Goal: Navigation & Orientation: Find specific page/section

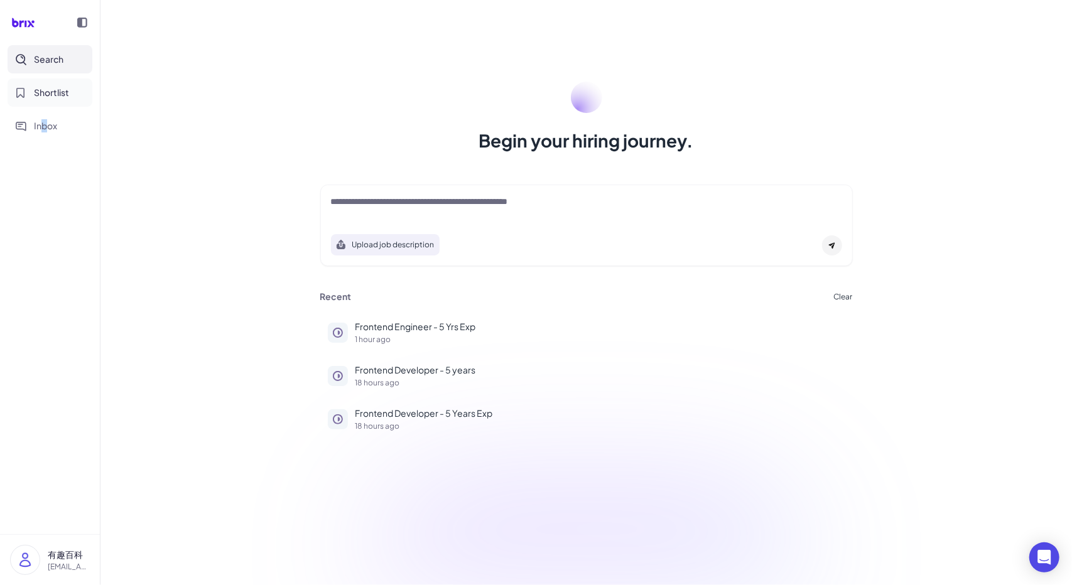
click at [60, 97] on span "Shortlist" at bounding box center [51, 92] width 35 height 13
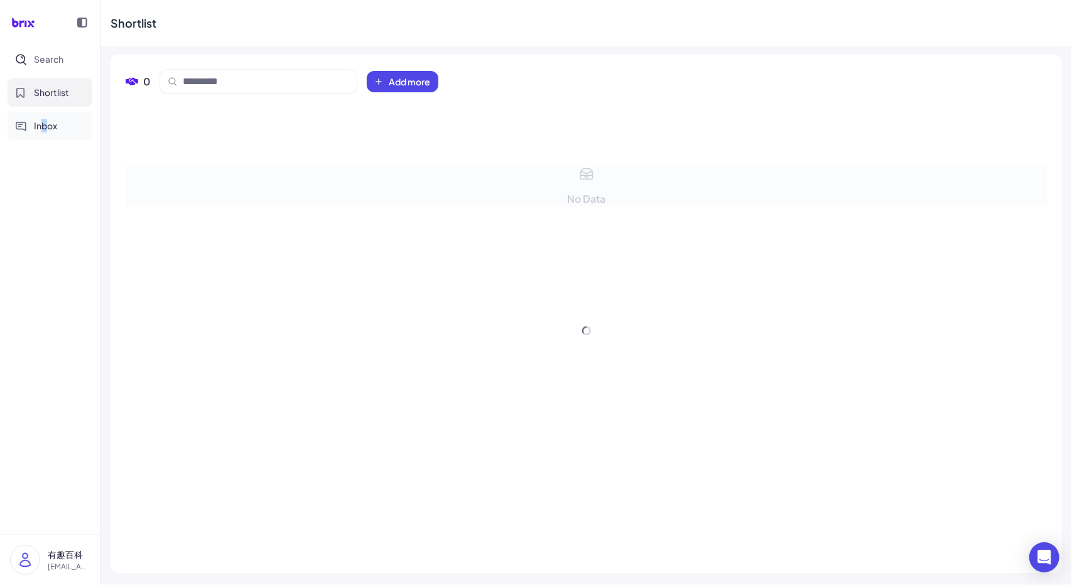
click at [45, 121] on span "Inbox" at bounding box center [45, 125] width 23 height 13
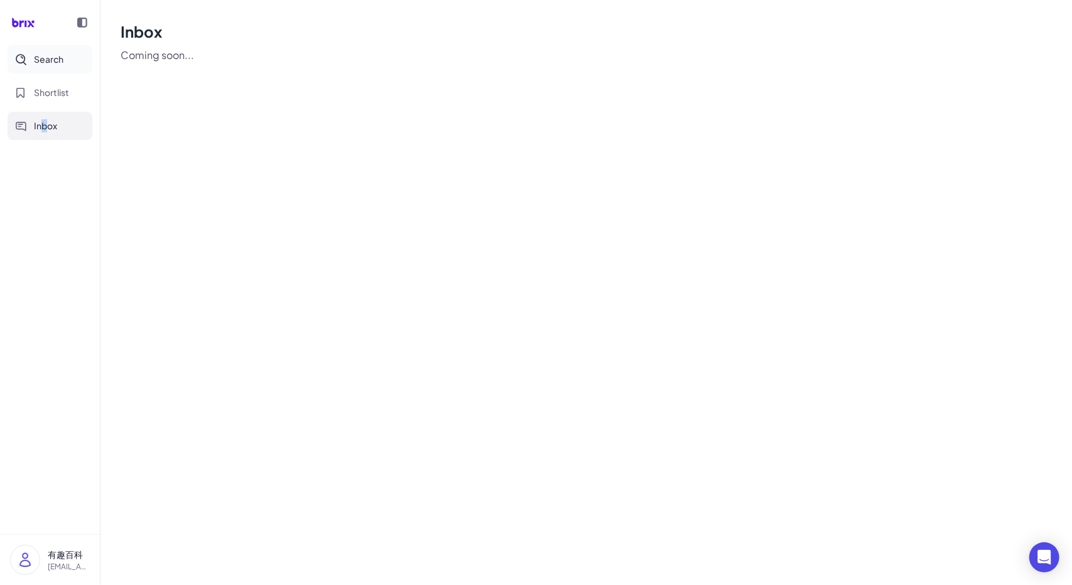
click at [55, 58] on span "Search" at bounding box center [49, 59] width 30 height 13
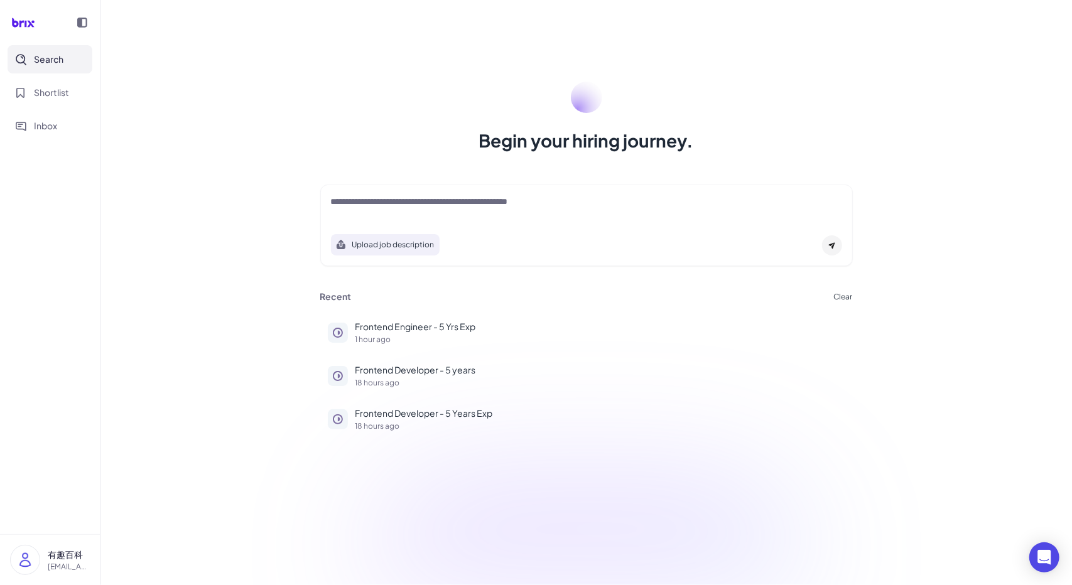
click at [116, 259] on div "Begin your hiring journey. Upload job description Job Titles Location Years of …" at bounding box center [585, 292] width 971 height 585
click at [128, 325] on div "Begin your hiring journey. Upload job description Job Titles Location Years of …" at bounding box center [585, 292] width 971 height 585
